Goal: Task Accomplishment & Management: Use online tool/utility

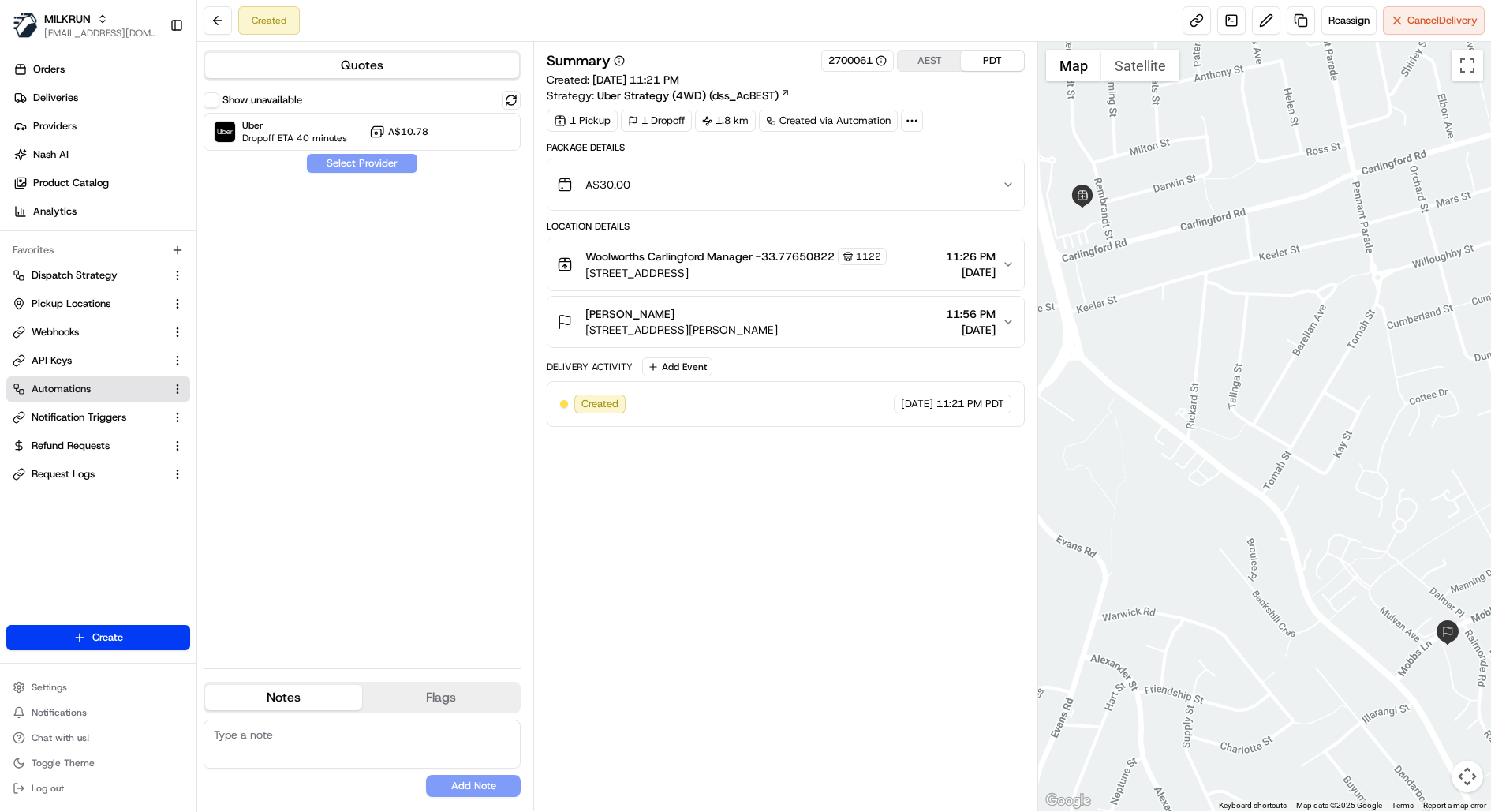
click at [57, 383] on span "Automations" at bounding box center [61, 389] width 59 height 14
click at [910, 115] on icon at bounding box center [911, 121] width 14 height 14
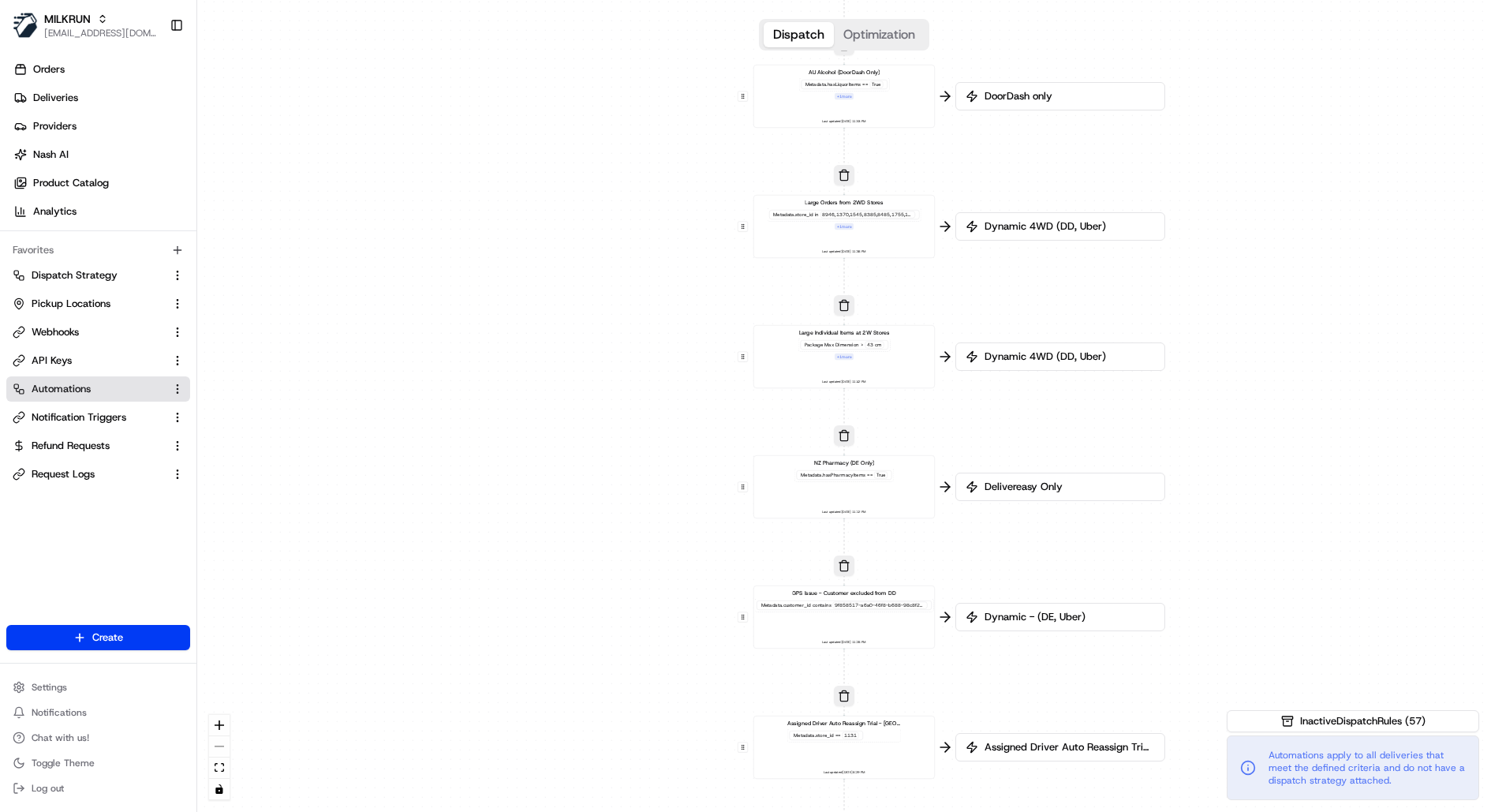
click at [882, 228] on div "Metadata .store_id in 8946,1370,1545,8385,8485,1755,1611,1527,1590,1376,1289,11…" at bounding box center [844, 219] width 154 height 22
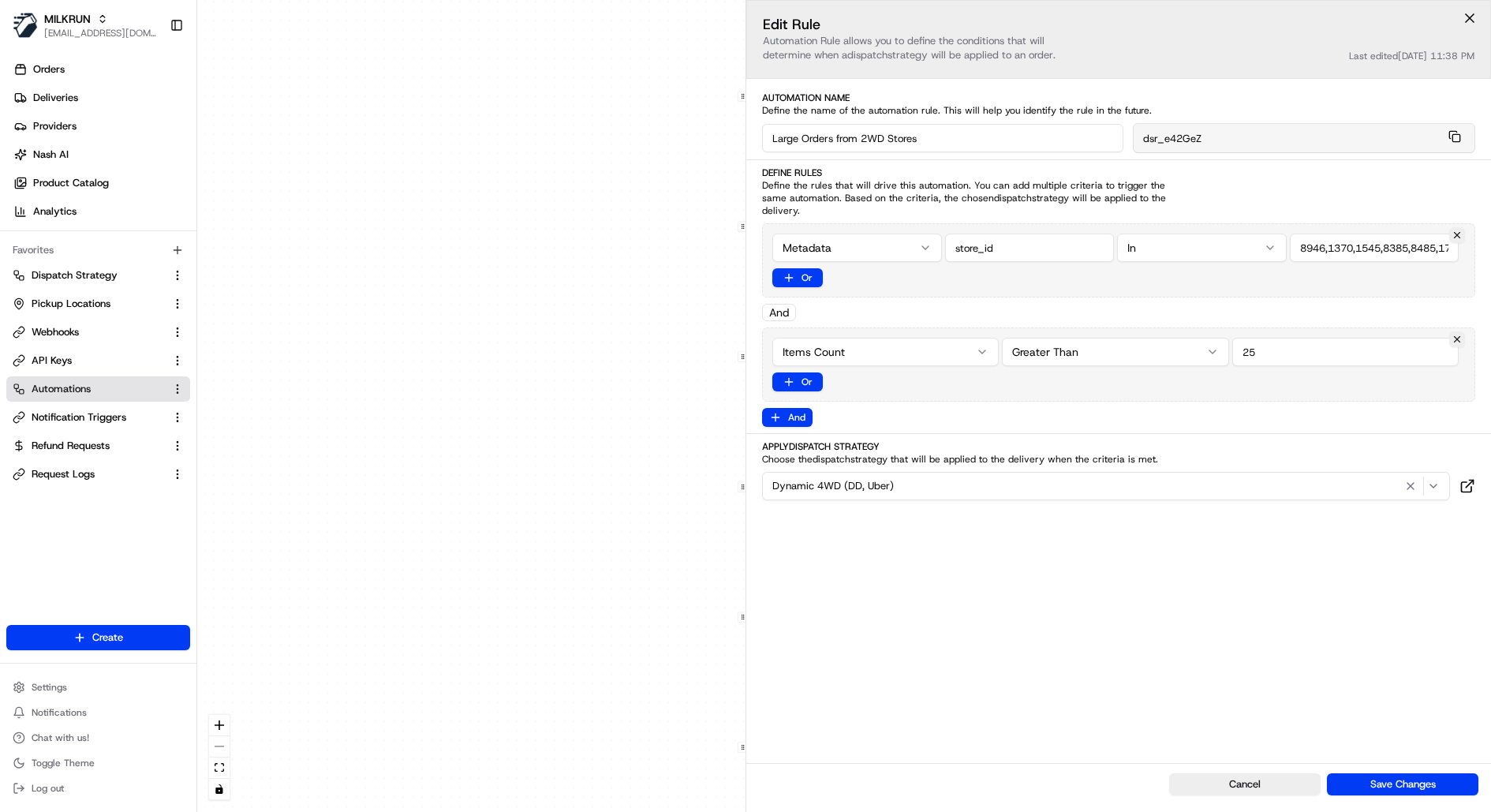
click at [575, 292] on div "0 0 0 0 0 0 0 0 0 0 0 0 0 0 0 0 0 Order / Delivery Received DD Jack Testing Acc…" at bounding box center [845, 406] width 1294 height 812
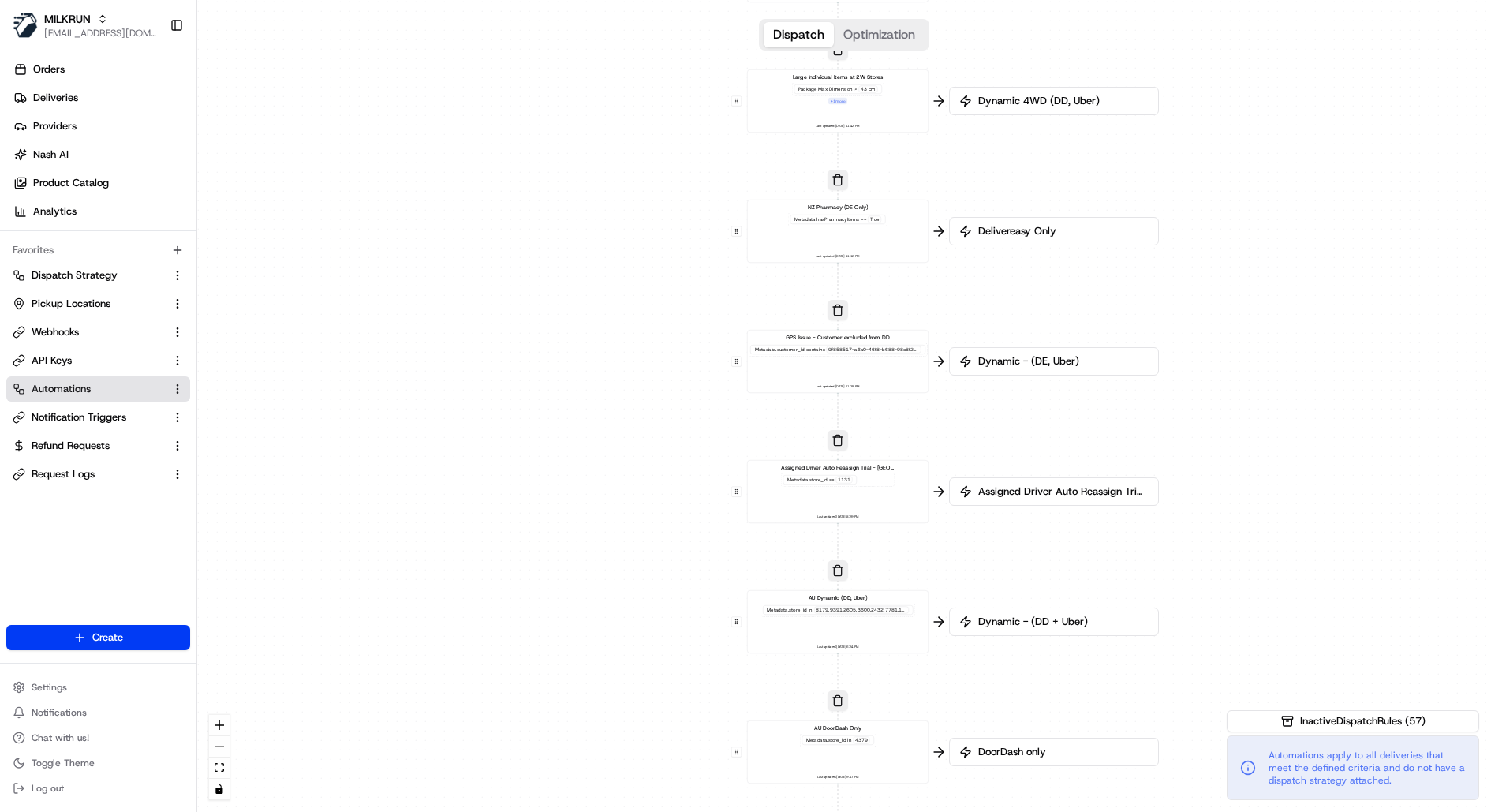
drag, startPoint x: 983, startPoint y: 408, endPoint x: 973, endPoint y: 131, distance: 277.2
click at [974, 131] on div "0 0 0 0 0 0 0 0 0 0 0 0 0 0 0 0 0 Order / Delivery Received DD Jack Testing Acc…" at bounding box center [845, 406] width 1294 height 812
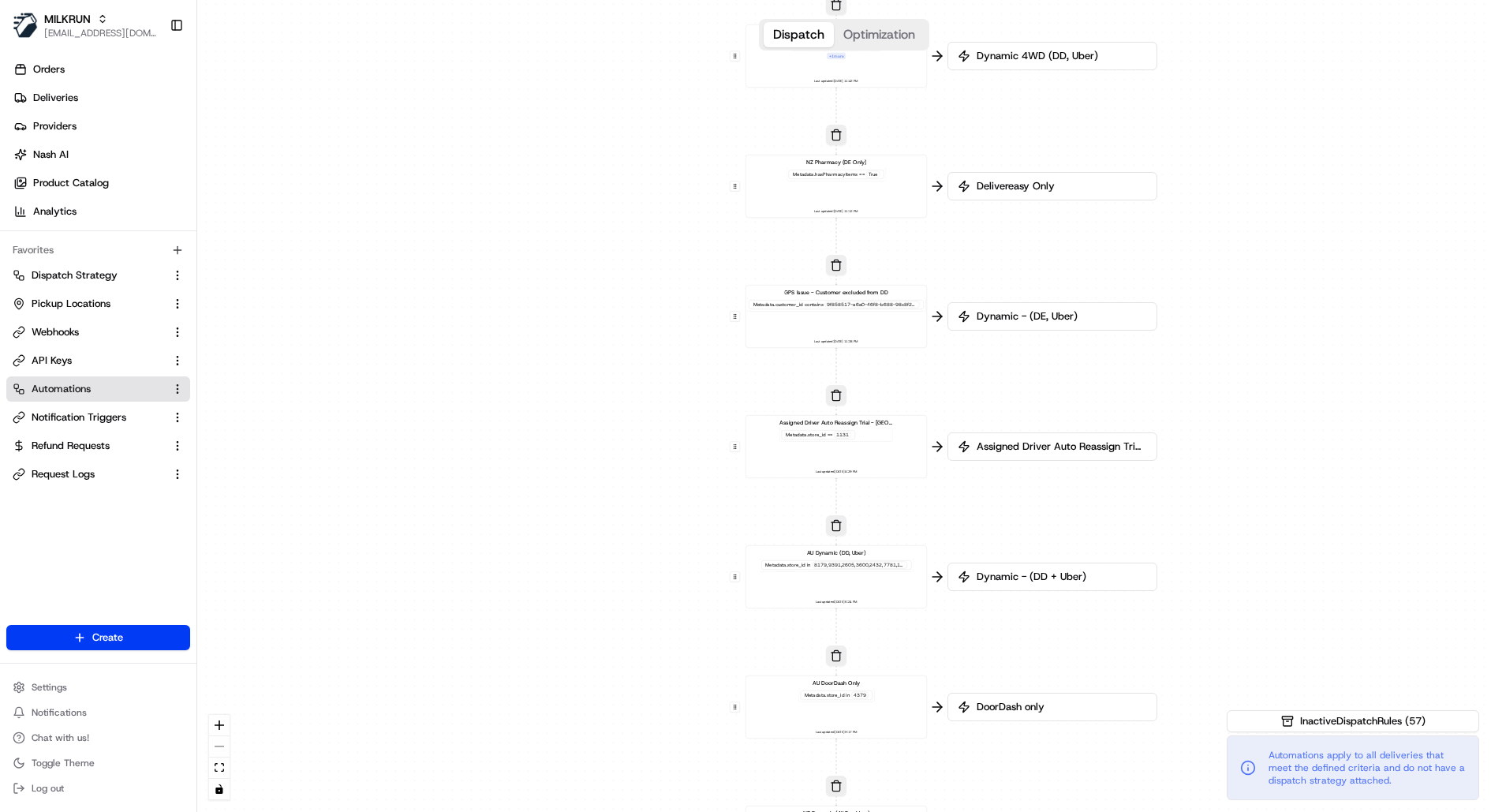
drag, startPoint x: 992, startPoint y: 551, endPoint x: 994, endPoint y: 525, distance: 26.1
click at [994, 525] on div "0 0 0 0 0 0 0 0 0 0 0 0 0 0 0 0 0 Order / Delivery Received DD Jack Testing Acc…" at bounding box center [845, 406] width 1294 height 812
click at [893, 580] on div "AU Dynamic (DD, Uber) Metadata .store_id in Last updated: 11/08/2025 6:24 PM" at bounding box center [837, 575] width 168 height 56
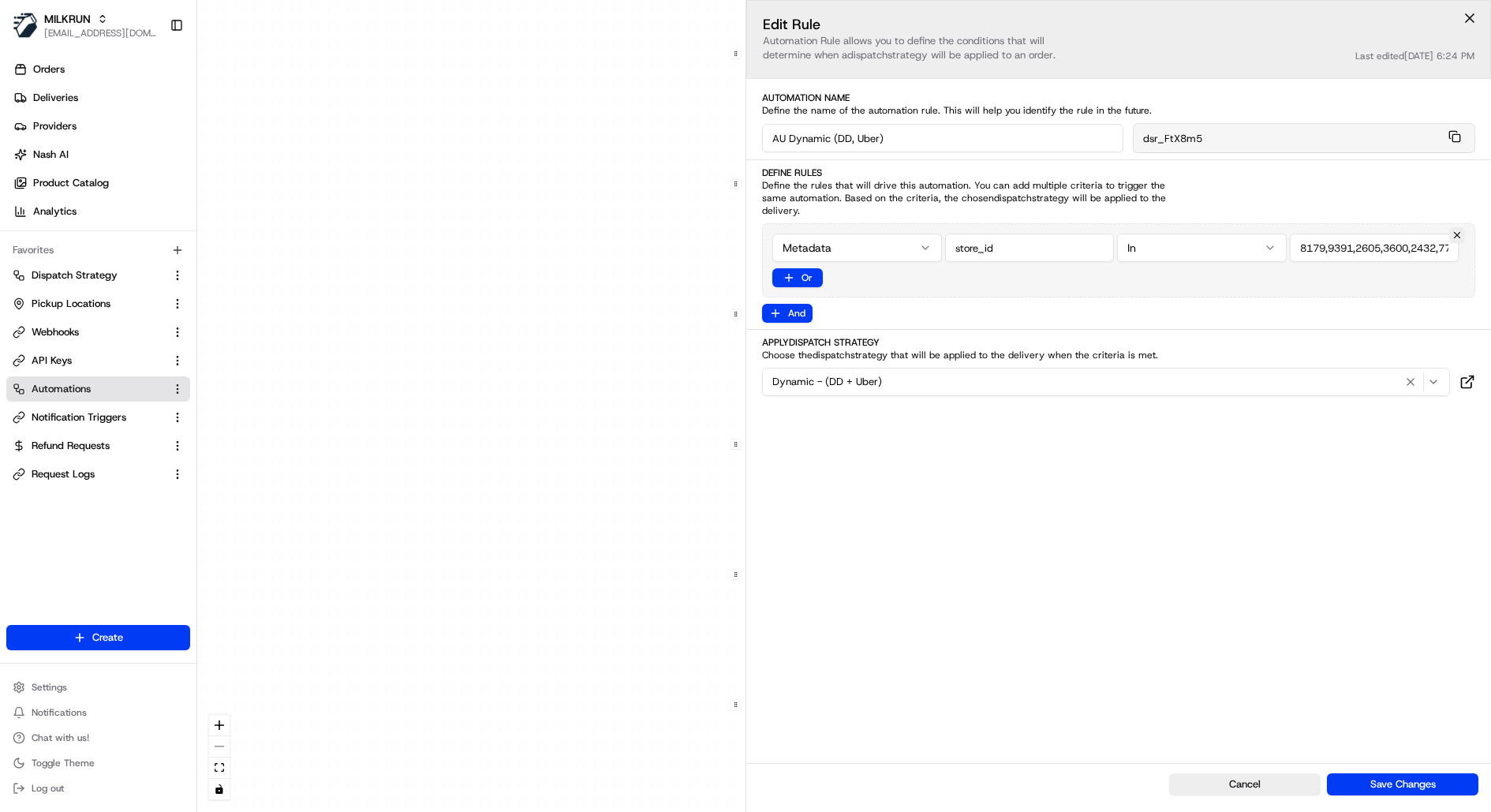
click at [614, 528] on div "0 0 0 0 0 0 0 0 0 0 0 0 0 0 0 0 0 Order / Delivery Received DD Jack Testing Acc…" at bounding box center [845, 406] width 1294 height 812
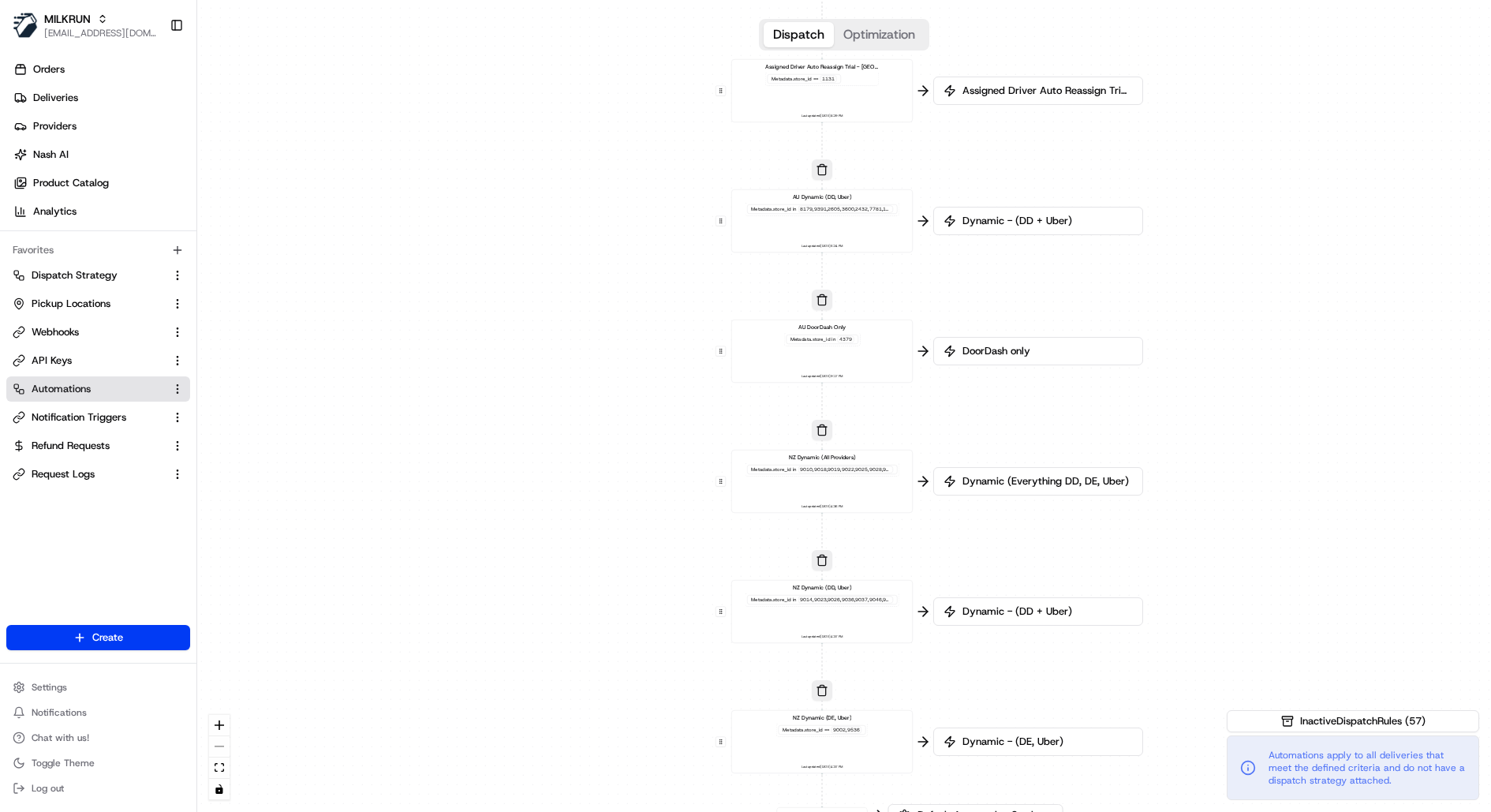
drag, startPoint x: 693, startPoint y: 610, endPoint x: 679, endPoint y: 258, distance: 352.3
click at [679, 258] on div "0 0 0 0 0 0 0 0 0 0 0 0 0 0 0 0 0 Order / Delivery Received DD Jack Testing Acc…" at bounding box center [845, 406] width 1294 height 812
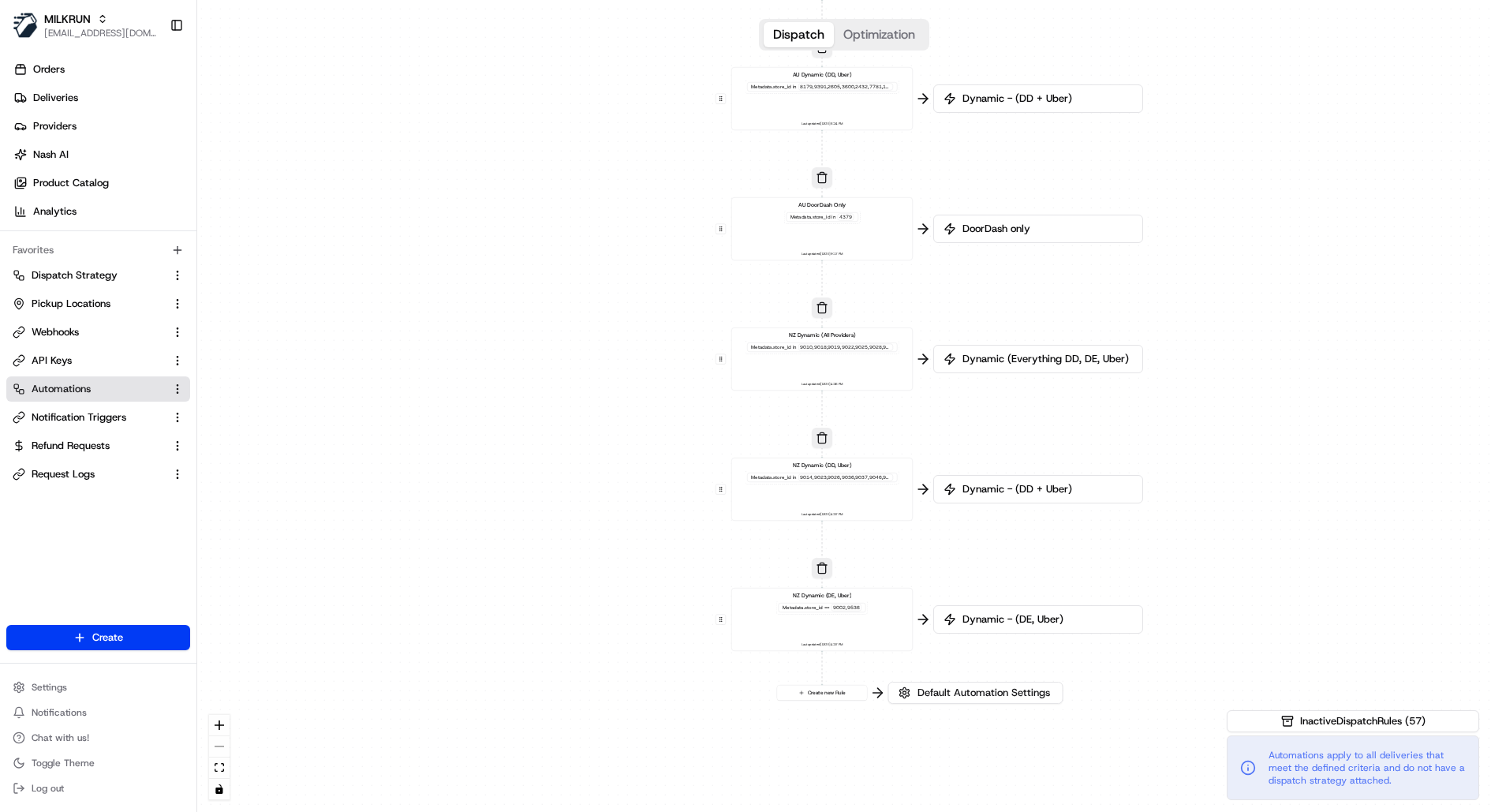
drag, startPoint x: 681, startPoint y: 473, endPoint x: 681, endPoint y: 251, distance: 222.0
click at [681, 251] on div "0 0 0 0 0 0 0 0 0 0 0 0 0 0 0 0 0 Order / Delivery Received DD Jack Testing Acc…" at bounding box center [845, 406] width 1294 height 812
